Goal: Navigation & Orientation: Find specific page/section

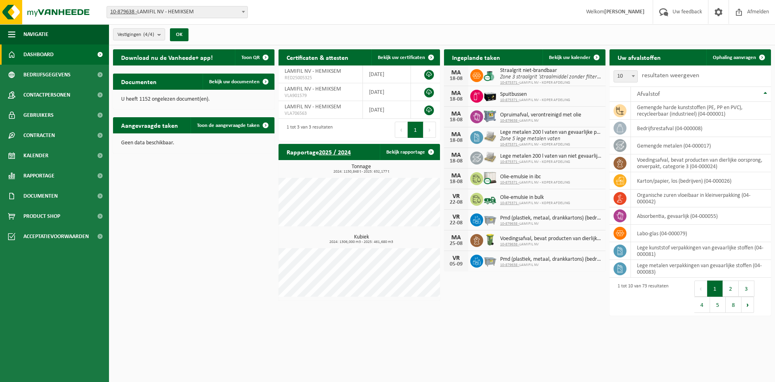
click at [153, 248] on div "Download nu de Vanheede+ app! Toon QR Certificaten & attesten Bekijk uw certifi…" at bounding box center [442, 182] width 662 height 275
click at [750, 56] on span "Ophaling aanvragen" at bounding box center [734, 57] width 43 height 5
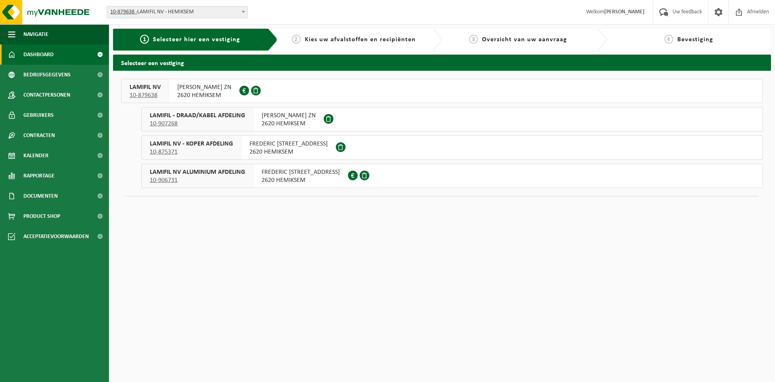
click at [40, 56] on span "Dashboard" at bounding box center [38, 54] width 30 height 20
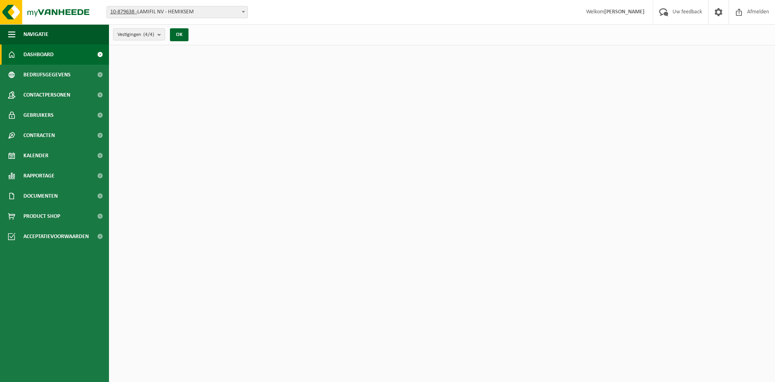
click at [41, 151] on span "Kalender" at bounding box center [35, 155] width 25 height 20
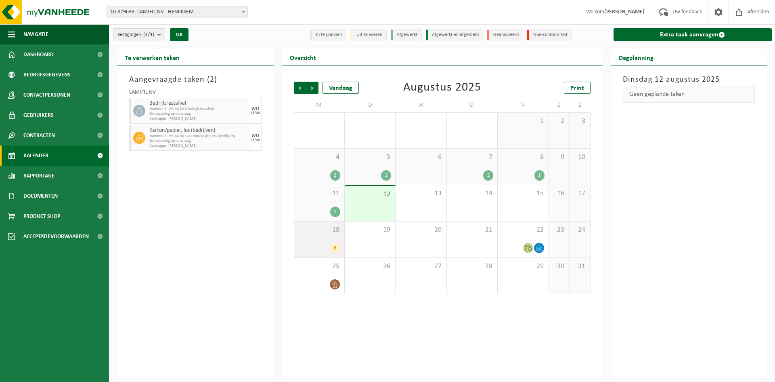
click at [296, 236] on div "18 6" at bounding box center [319, 239] width 50 height 36
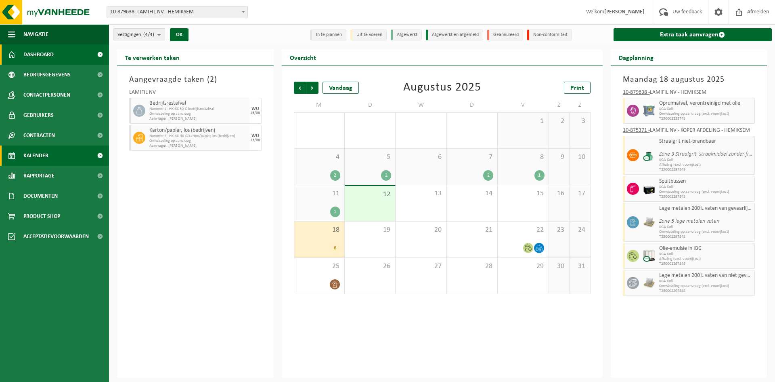
click at [44, 52] on span "Dashboard" at bounding box center [38, 54] width 30 height 20
